Goal: Check status: Check status

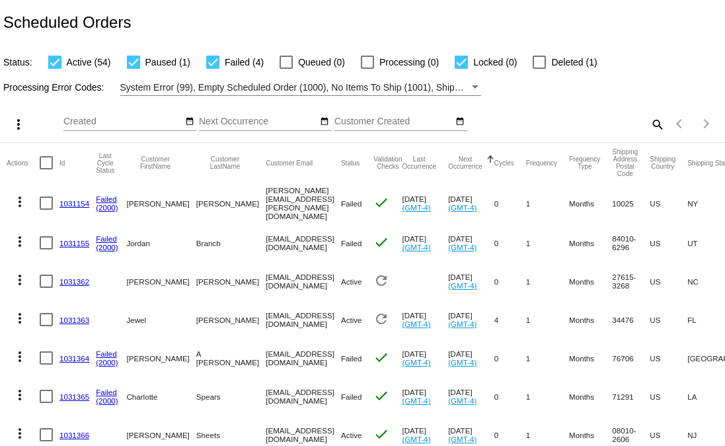
click at [68, 207] on mat-cell "1031154" at bounding box center [78, 202] width 36 height 41
click at [69, 202] on link "1031154" at bounding box center [75, 203] width 30 height 9
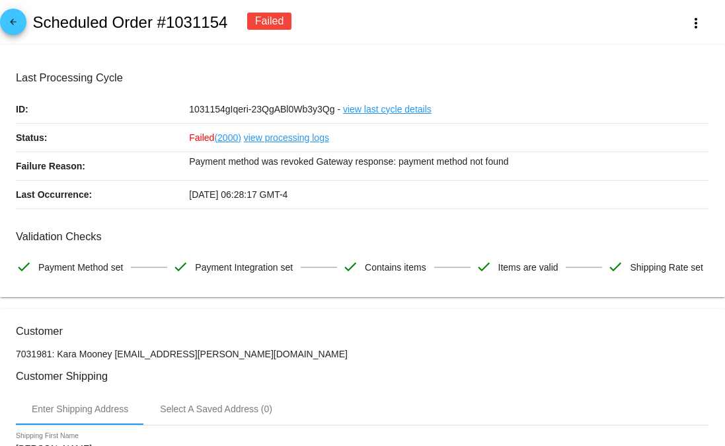
click at [17, 22] on mat-icon "arrow_back" at bounding box center [13, 25] width 16 height 16
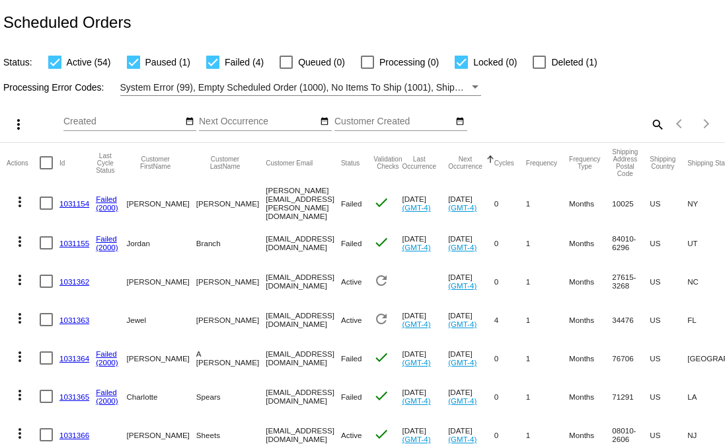
click at [75, 242] on link "1031155" at bounding box center [75, 243] width 30 height 9
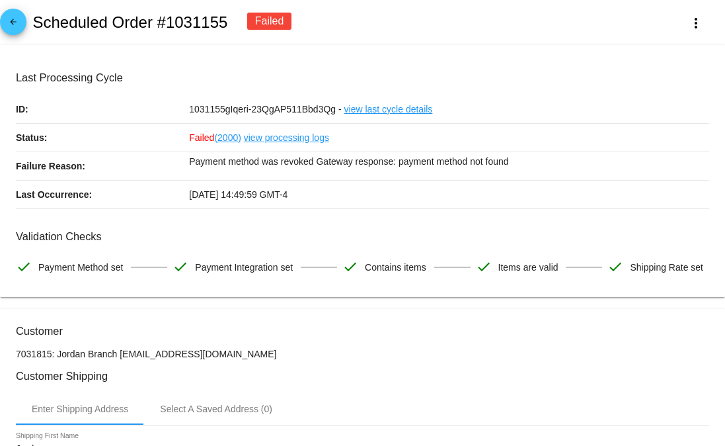
click at [20, 17] on mat-icon "arrow_back" at bounding box center [13, 25] width 16 height 16
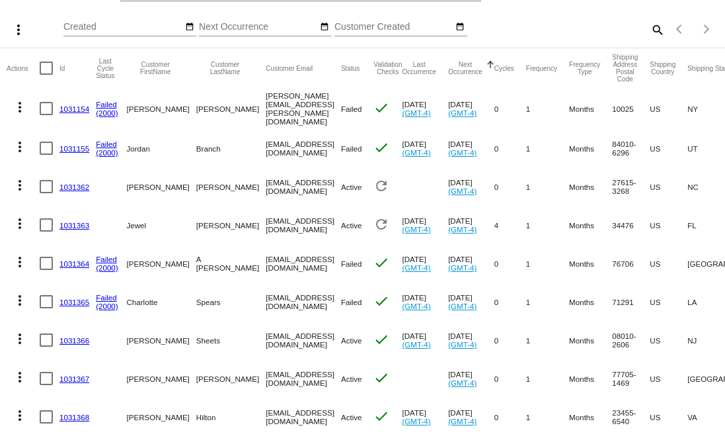
scroll to position [95, 0]
click at [73, 259] on link "1031364" at bounding box center [75, 263] width 30 height 9
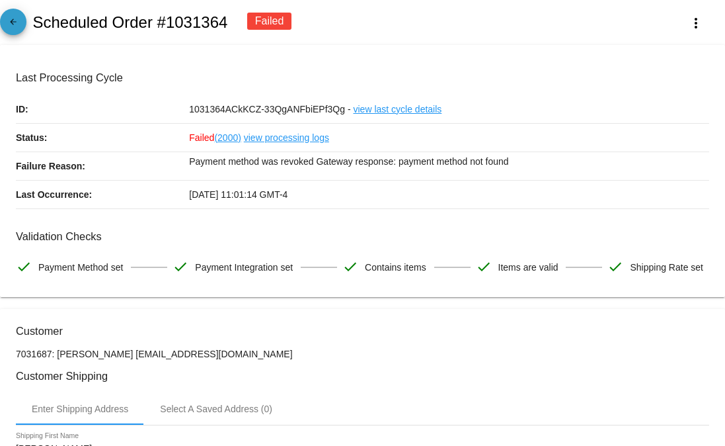
click at [13, 19] on mat-icon "arrow_back" at bounding box center [13, 25] width 16 height 16
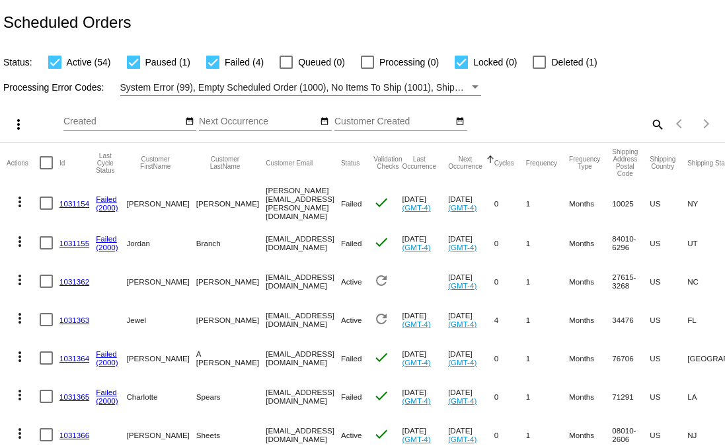
scroll to position [192, 0]
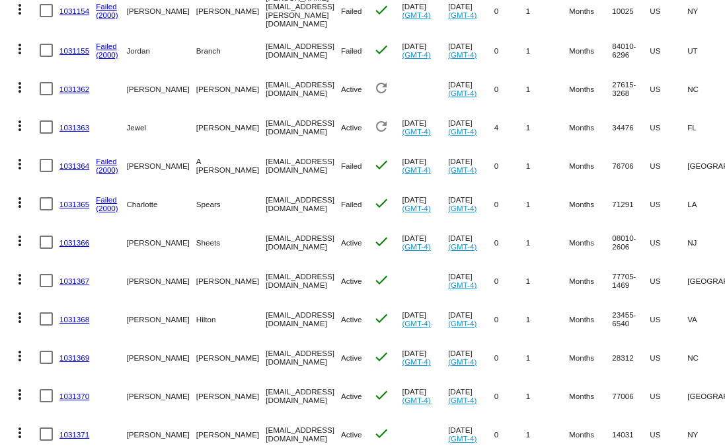
click at [74, 200] on link "1031365" at bounding box center [75, 204] width 30 height 9
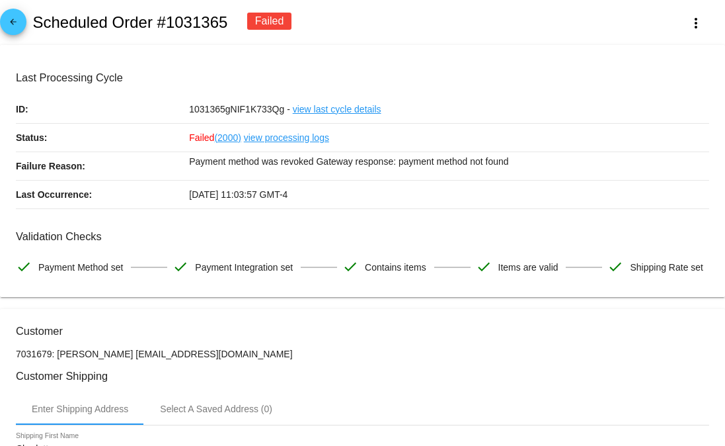
click at [18, 26] on mat-icon "arrow_back" at bounding box center [13, 25] width 16 height 16
